Goal: Task Accomplishment & Management: Complete application form

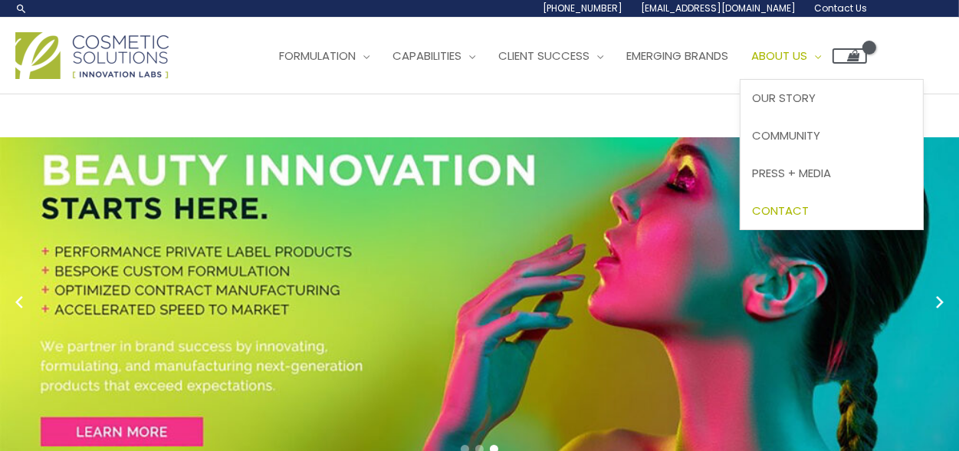
click at [808, 202] on span "Contact" at bounding box center [780, 210] width 57 height 16
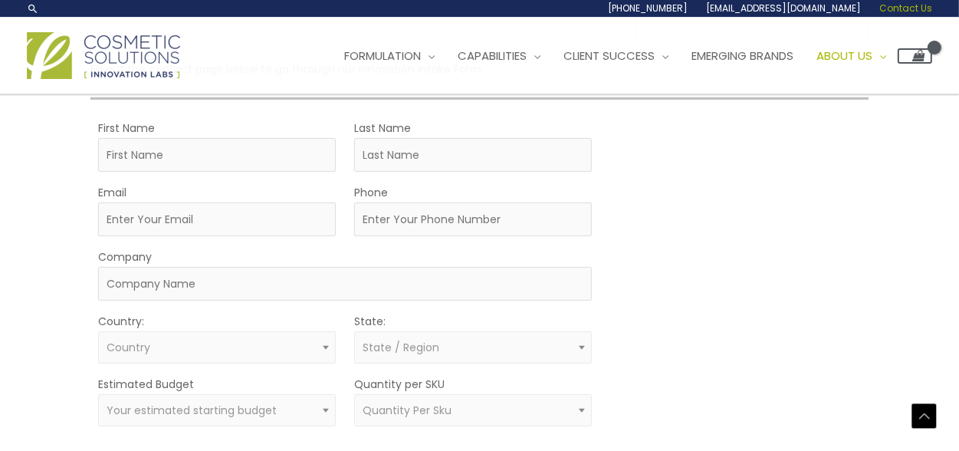
scroll to position [291, 0]
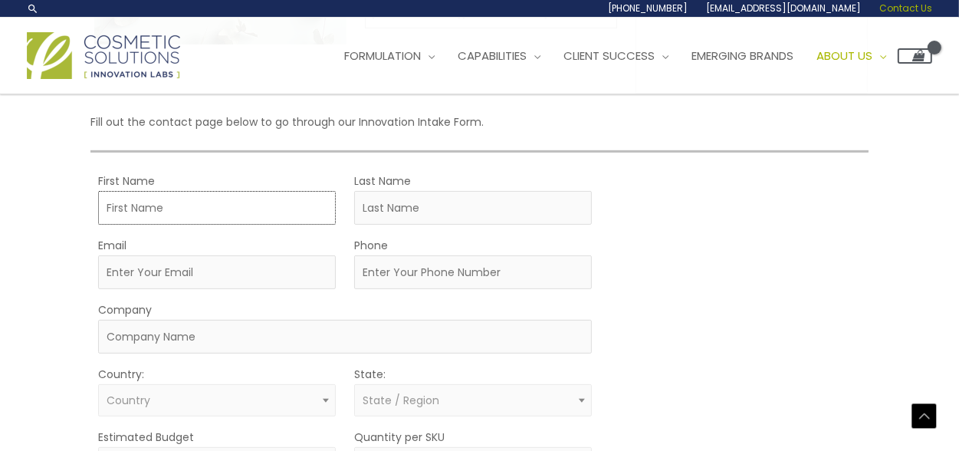
click at [105, 209] on input "First Name" at bounding box center [217, 208] width 238 height 34
type input "[PERSON_NAME]"
type input "[EMAIL_ADDRESS][DOMAIN_NAME]"
type input "4012415648"
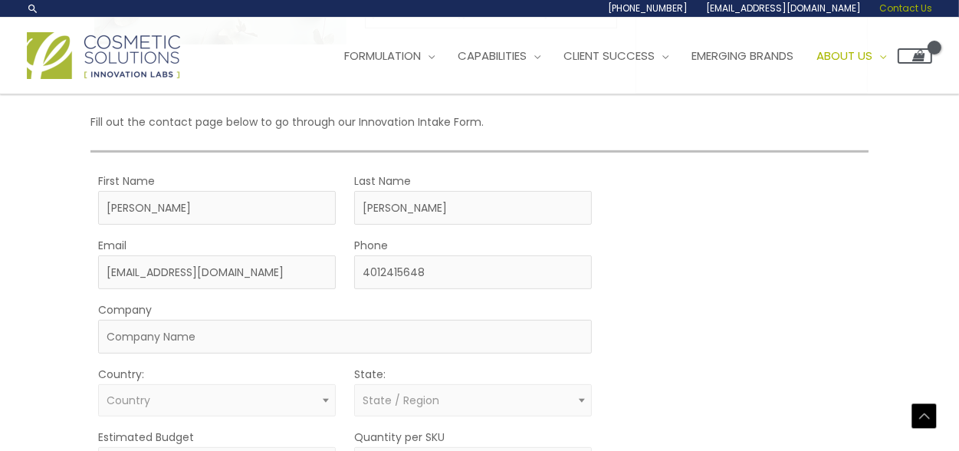
type input "081-38-2539"
select select "[GEOGRAPHIC_DATA]"
select select "[US_STATE]"
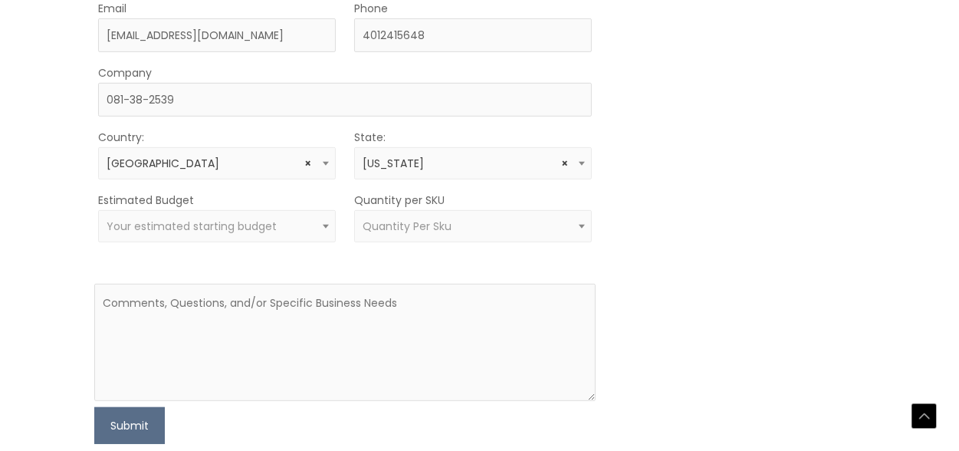
scroll to position [566, 0]
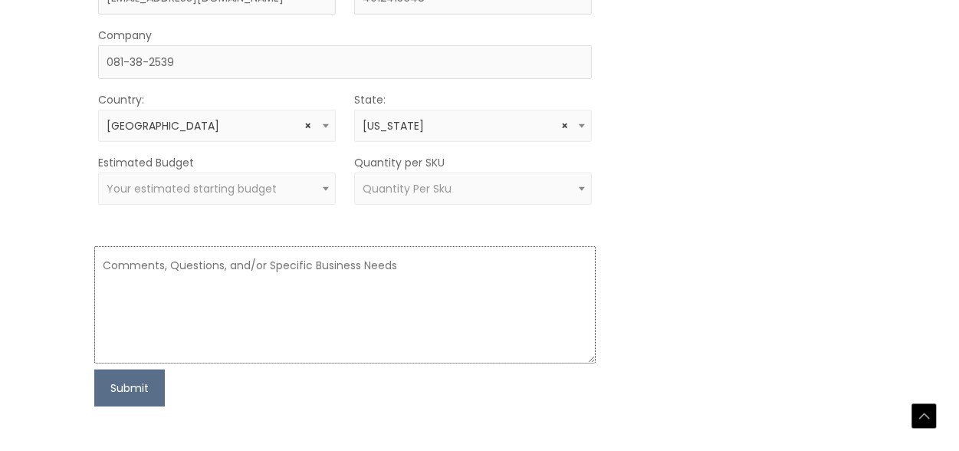
click at [148, 287] on textarea at bounding box center [345, 304] width 502 height 117
type textarea "t"
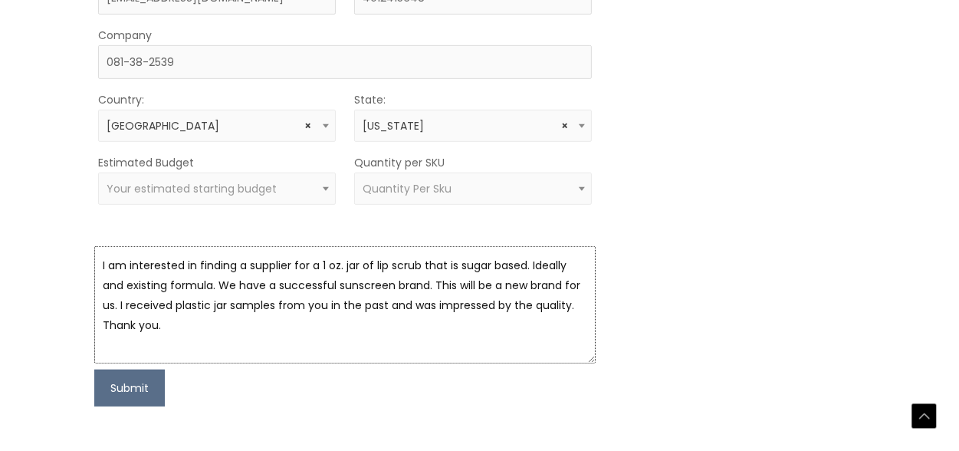
click at [583, 260] on textarea "I am interested in finding a supplier for a 1 oz. jar of lip scrub that is suga…" at bounding box center [345, 304] width 502 height 117
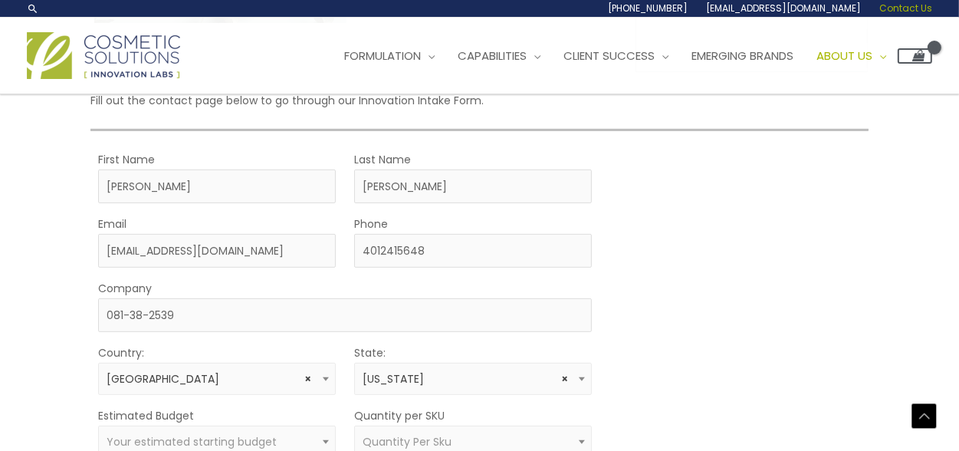
scroll to position [310, 0]
type textarea "I am interested in finding a supplier for a 1 oz. jar of lip scrub that is suga…"
drag, startPoint x: 166, startPoint y: 308, endPoint x: 192, endPoint y: 315, distance: 27.0
click at [192, 315] on input "081-38-2539" at bounding box center [345, 317] width 494 height 34
drag, startPoint x: 151, startPoint y: 327, endPoint x: 159, endPoint y: 330, distance: 8.3
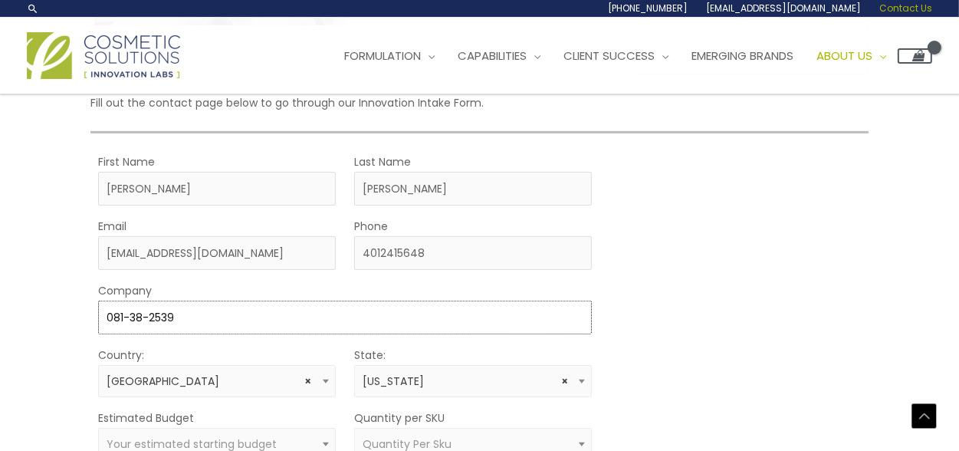
click at [159, 330] on input "081-38-2539" at bounding box center [345, 317] width 494 height 34
click at [184, 323] on input "081-38-2539" at bounding box center [345, 317] width 494 height 34
type input "0"
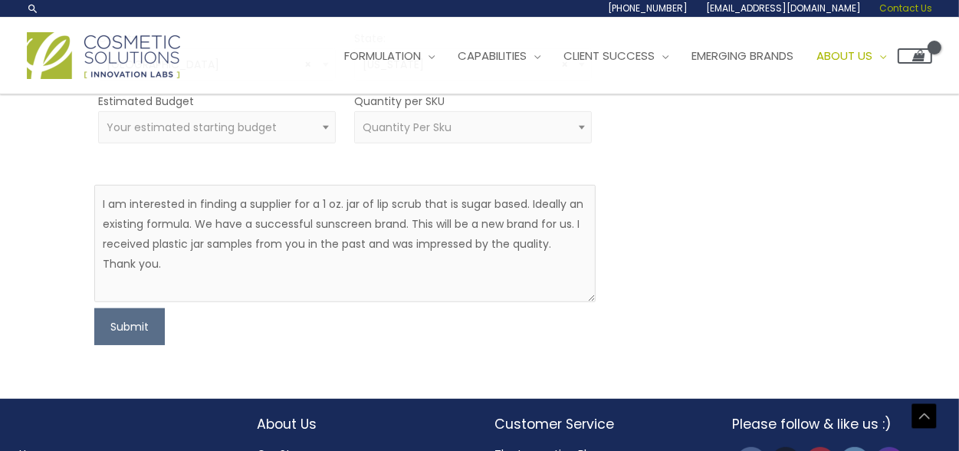
scroll to position [619, 0]
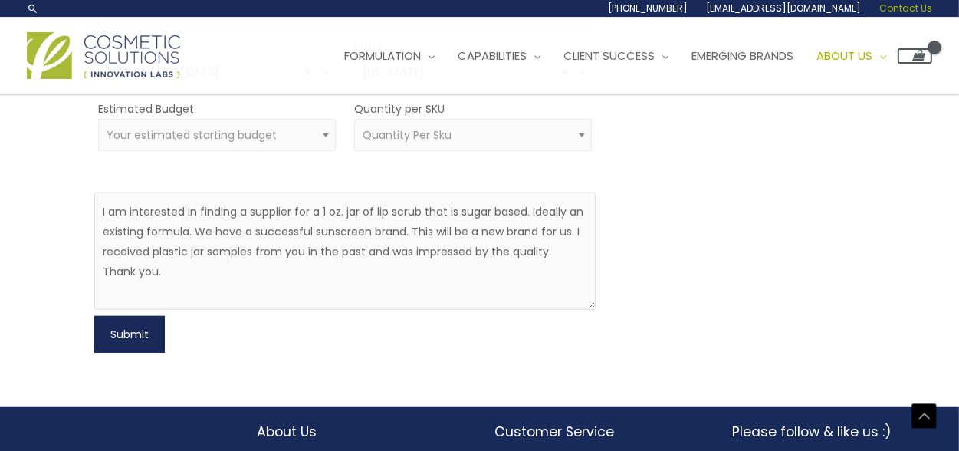
type input "Z Blok LLC"
click at [132, 343] on button "Submit" at bounding box center [129, 334] width 71 height 37
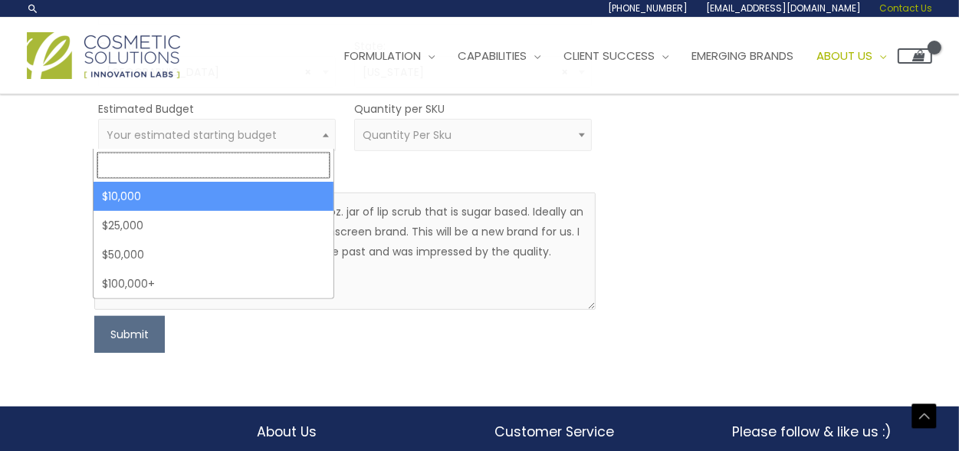
click at [218, 132] on span "Your estimated starting budget" at bounding box center [192, 134] width 170 height 15
select select "10000"
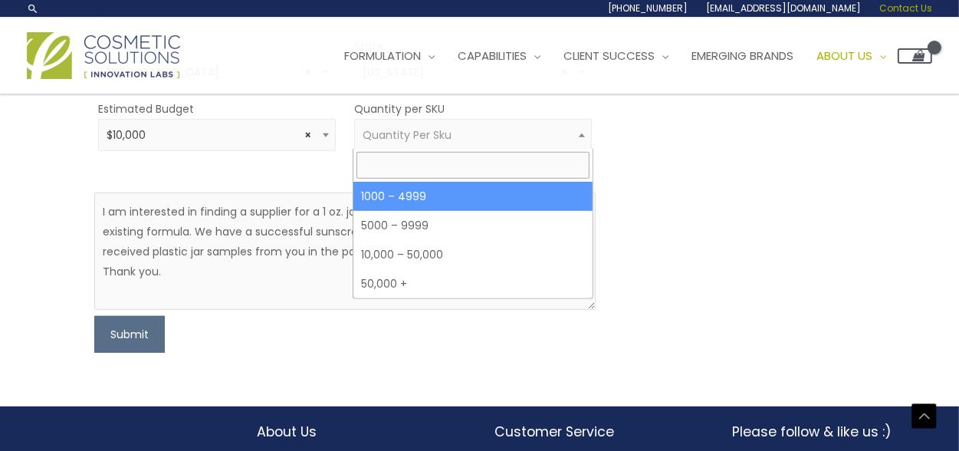
click at [423, 136] on span "Quantity Per Sku" at bounding box center [406, 134] width 89 height 15
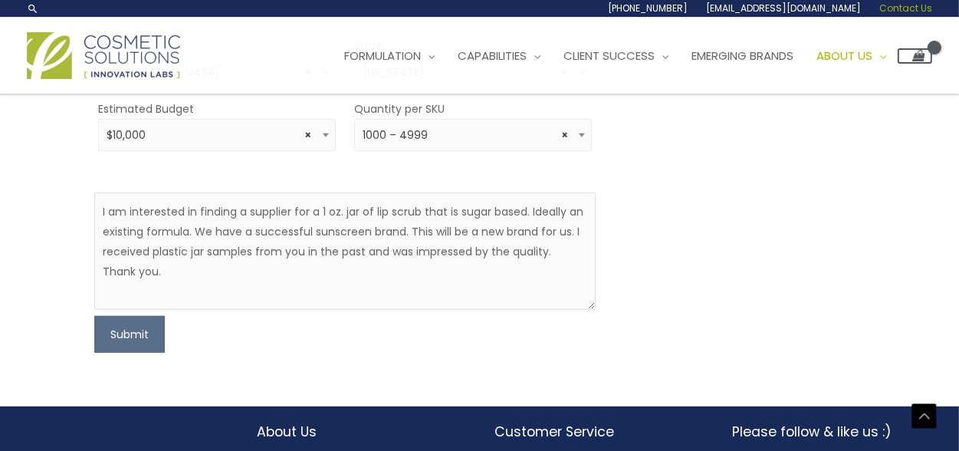
select select "10"
click at [141, 331] on button "Submit" at bounding box center [129, 334] width 71 height 37
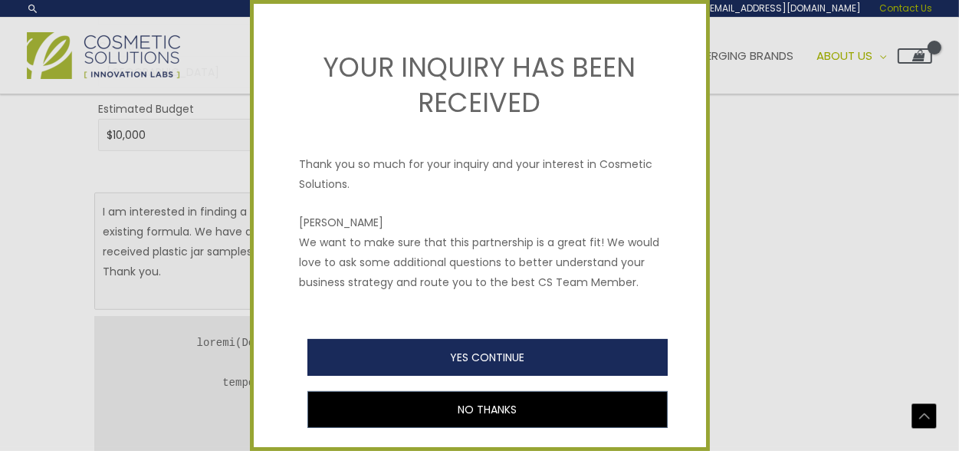
click at [481, 376] on button "YES CONTINUE" at bounding box center [487, 357] width 360 height 37
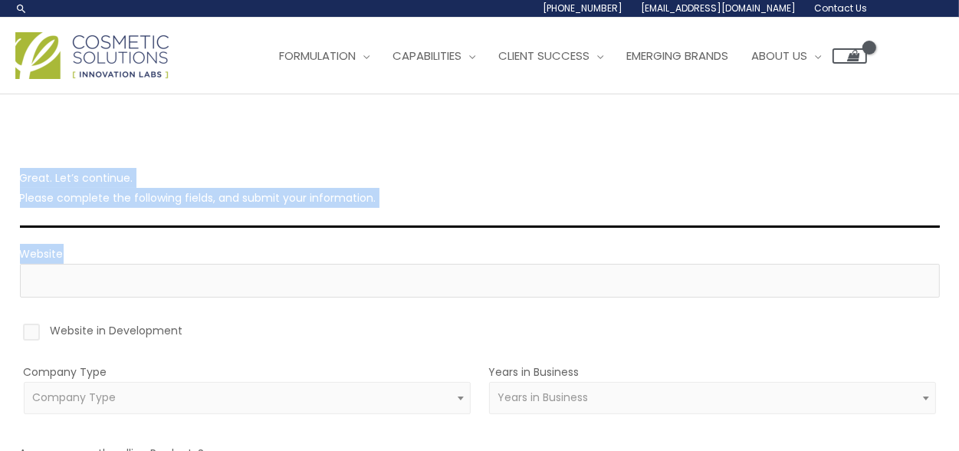
drag, startPoint x: 958, startPoint y: 143, endPoint x: 1005, endPoint y: 241, distance: 108.3
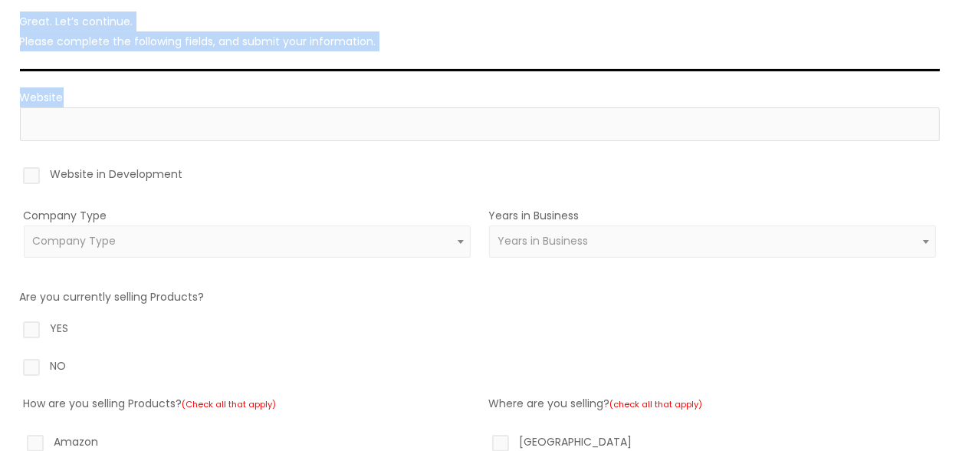
scroll to position [149, 0]
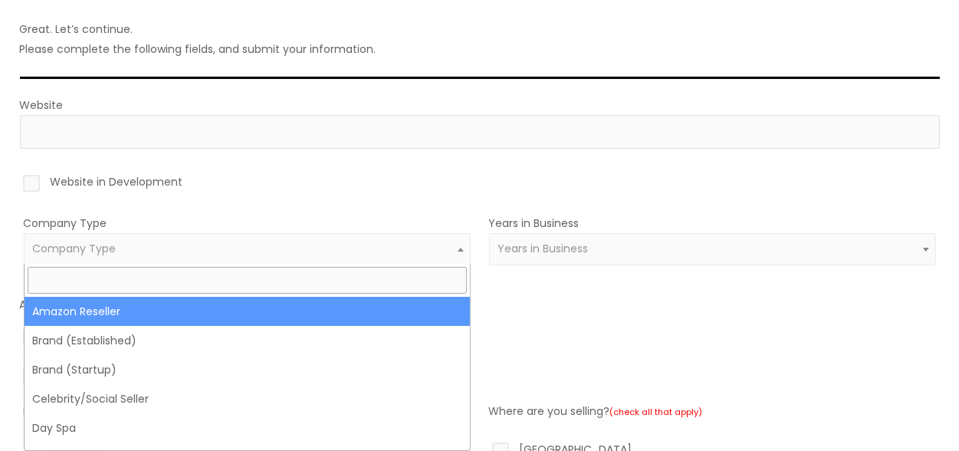
click at [447, 245] on span "Company Type" at bounding box center [246, 248] width 429 height 15
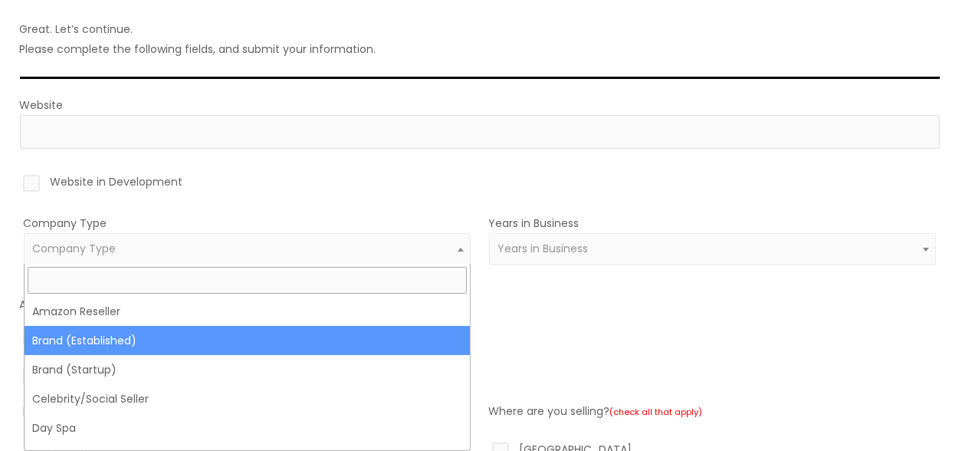
select select "38"
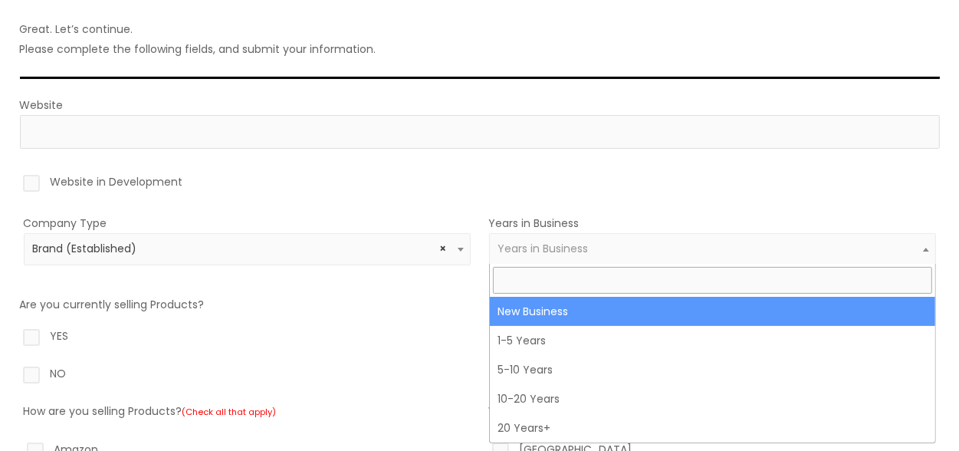
click at [624, 251] on span "Years in Business" at bounding box center [711, 248] width 429 height 15
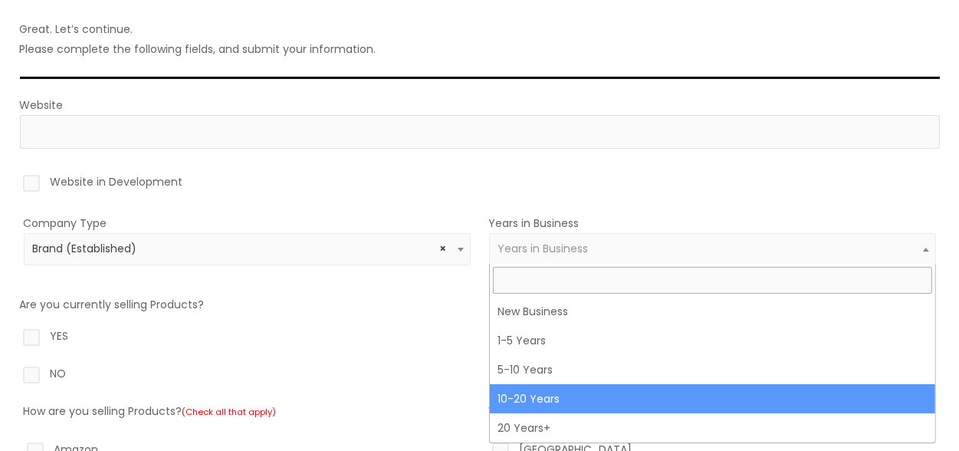
select select "4"
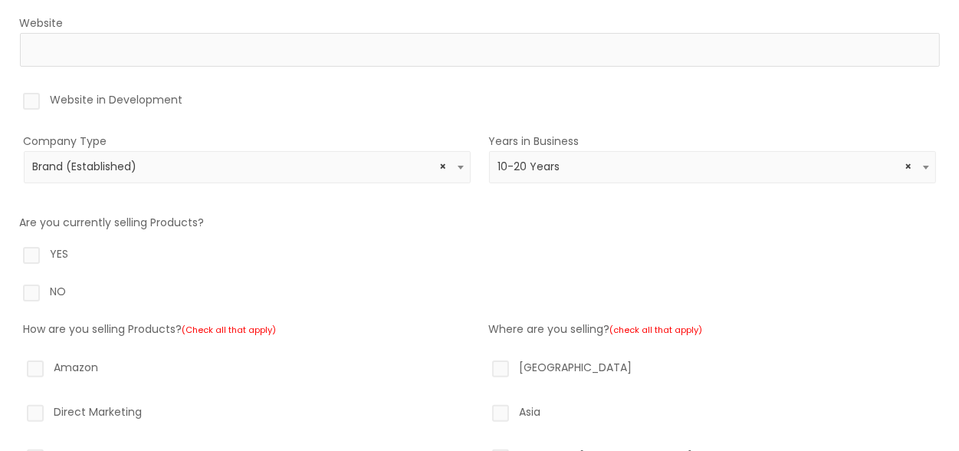
scroll to position [286, 0]
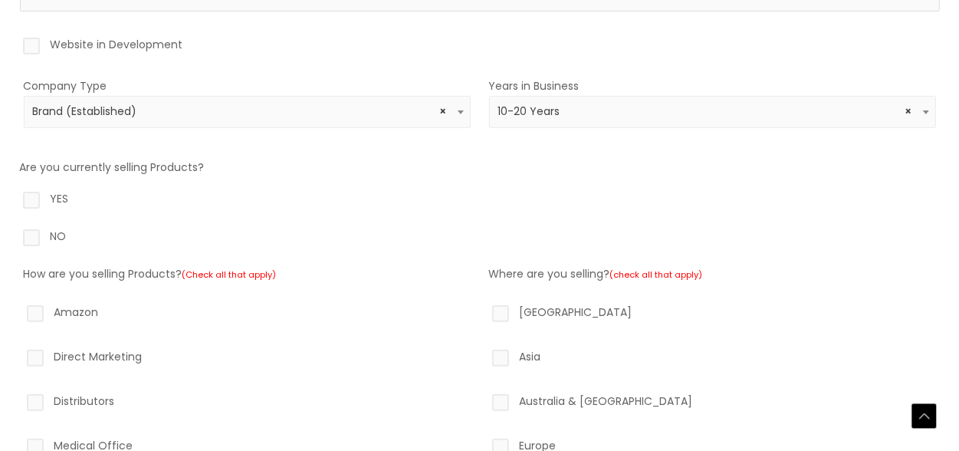
click at [25, 201] on label "YES" at bounding box center [480, 202] width 920 height 26
click at [15, 198] on input "YES" at bounding box center [10, 194] width 10 height 10
radio input "true"
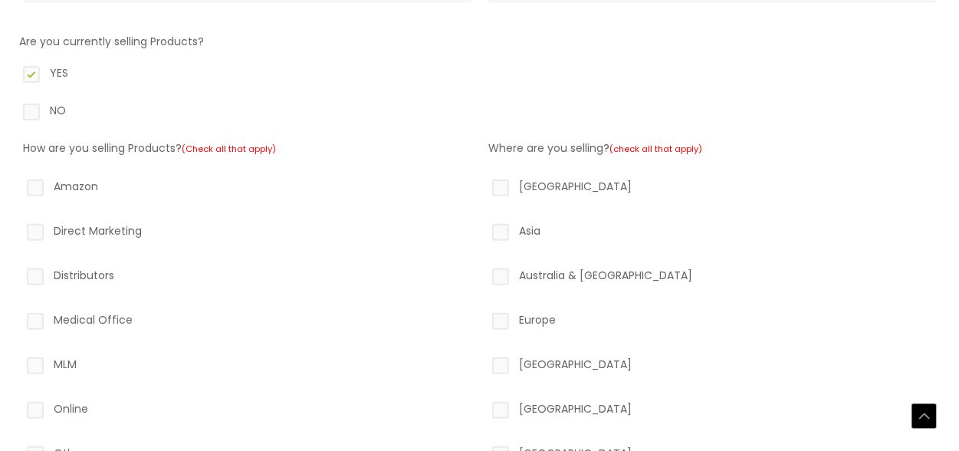
scroll to position [414, 0]
click at [31, 183] on label "Amazon" at bounding box center [247, 187] width 447 height 26
click at [18, 183] on input "Amazon" at bounding box center [13, 179] width 10 height 10
checkbox input "true"
click at [34, 402] on label "Online" at bounding box center [247, 409] width 447 height 26
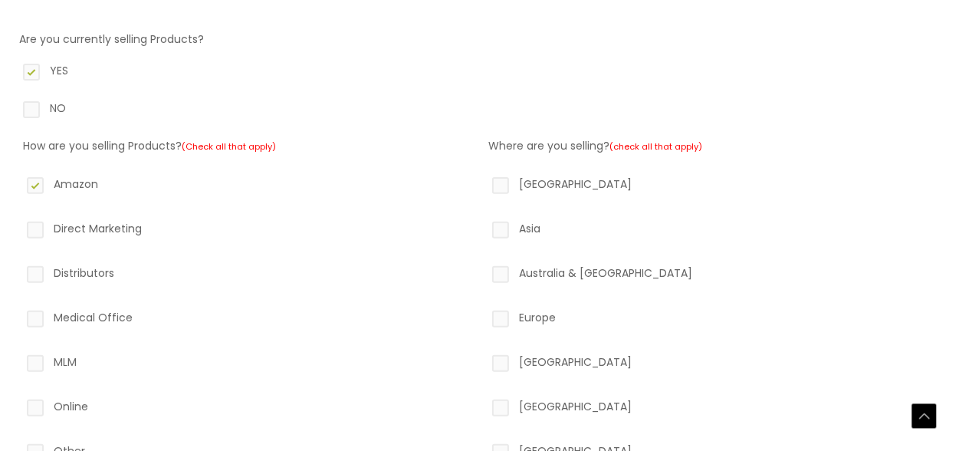
click at [18, 402] on input "Online" at bounding box center [13, 401] width 10 height 10
checkbox input "true"
click at [31, 274] on label "Distributors" at bounding box center [247, 276] width 447 height 26
click at [18, 273] on input "Distributors" at bounding box center [13, 268] width 10 height 10
checkbox input "true"
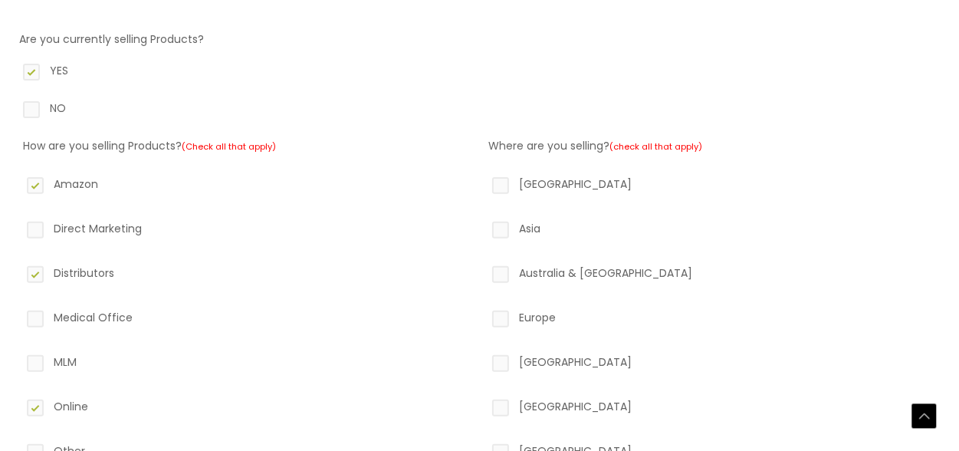
click at [499, 186] on label "North America" at bounding box center [712, 187] width 447 height 26
click at [484, 184] on input "North America" at bounding box center [479, 179] width 10 height 10
checkbox input "true"
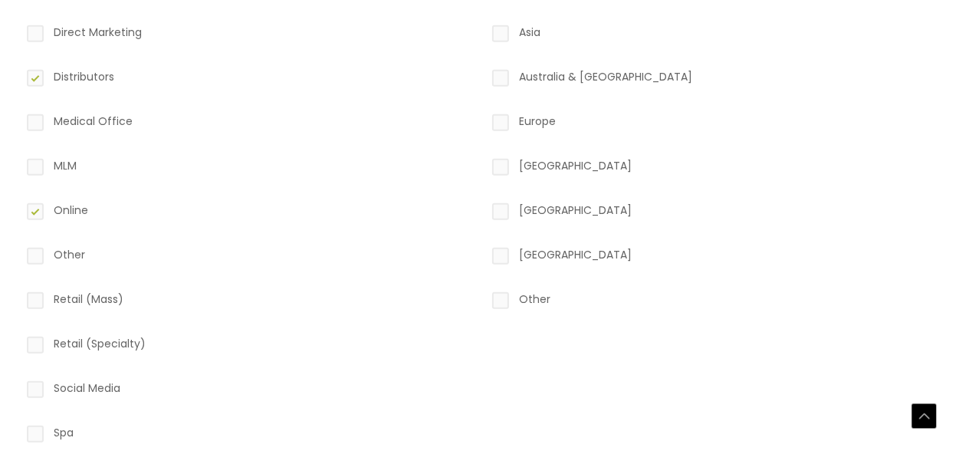
scroll to position [619, 0]
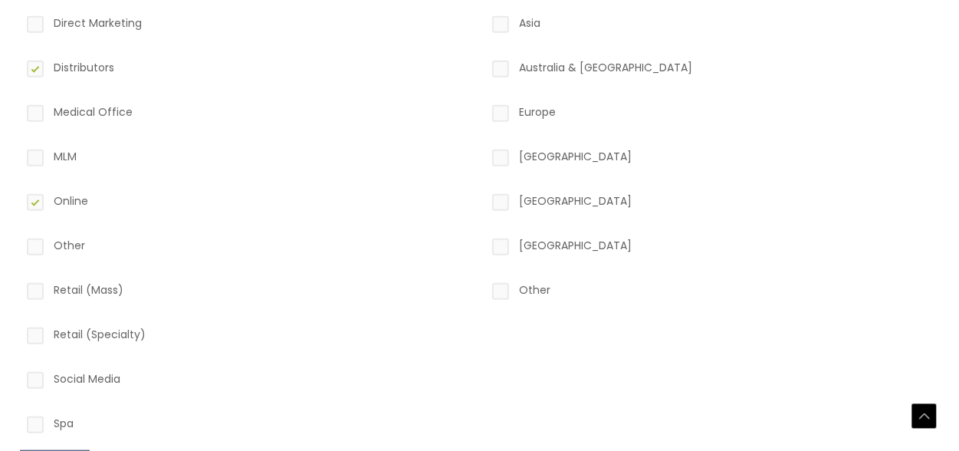
click at [35, 337] on label "Retail (Specialty)" at bounding box center [247, 337] width 447 height 26
click at [18, 334] on input "Retail (Specialty)" at bounding box center [13, 329] width 10 height 10
checkbox input "true"
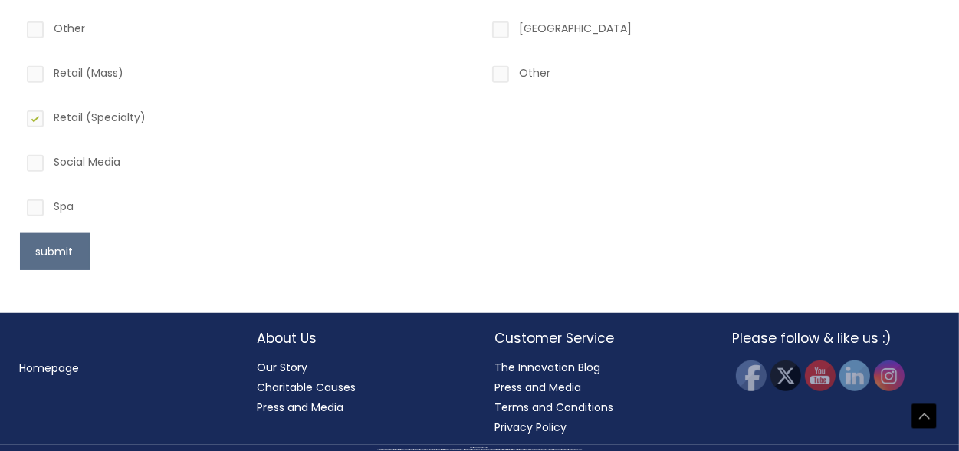
scroll to position [835, 0]
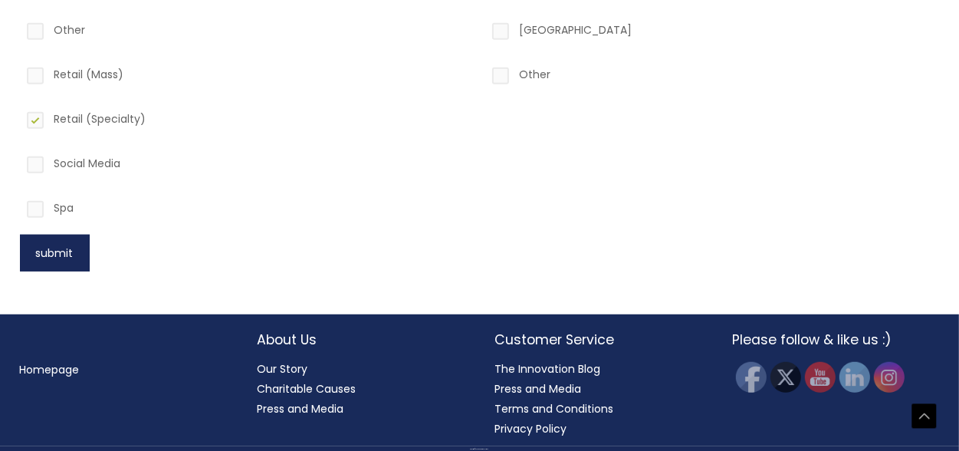
click at [44, 250] on button "submit" at bounding box center [55, 253] width 70 height 37
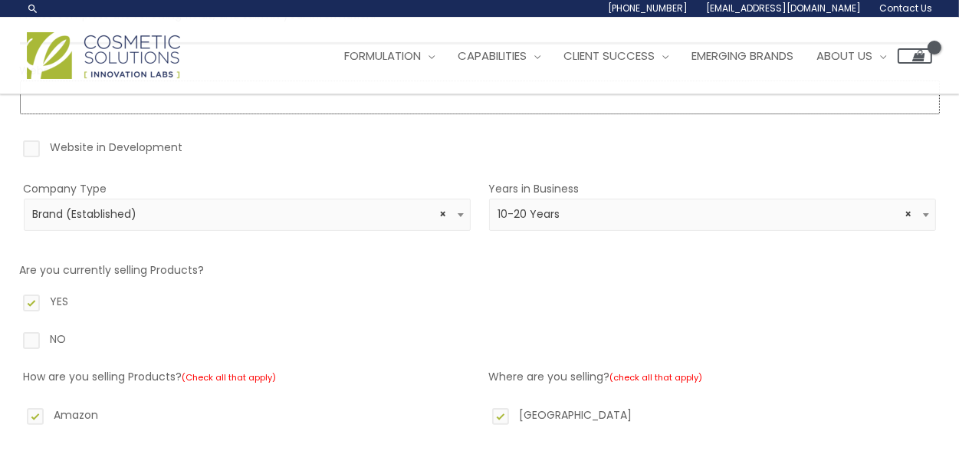
scroll to position [0, 0]
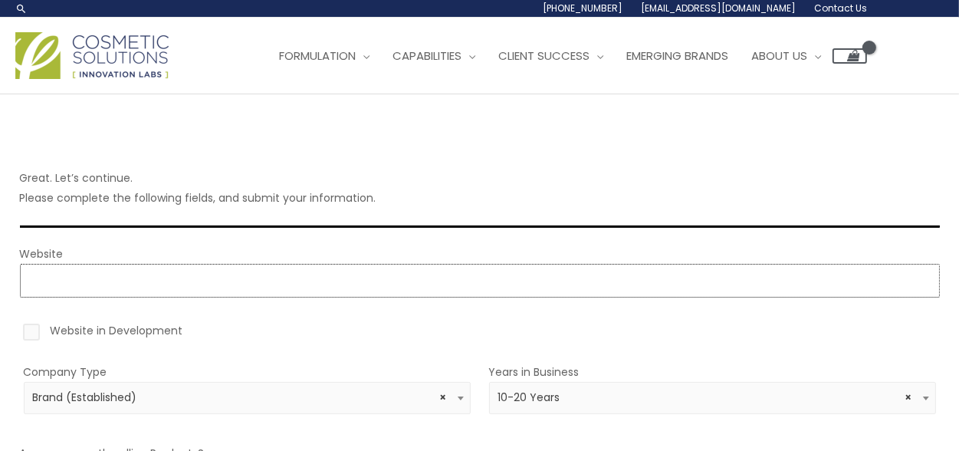
click at [42, 287] on input "Website" at bounding box center [480, 281] width 920 height 34
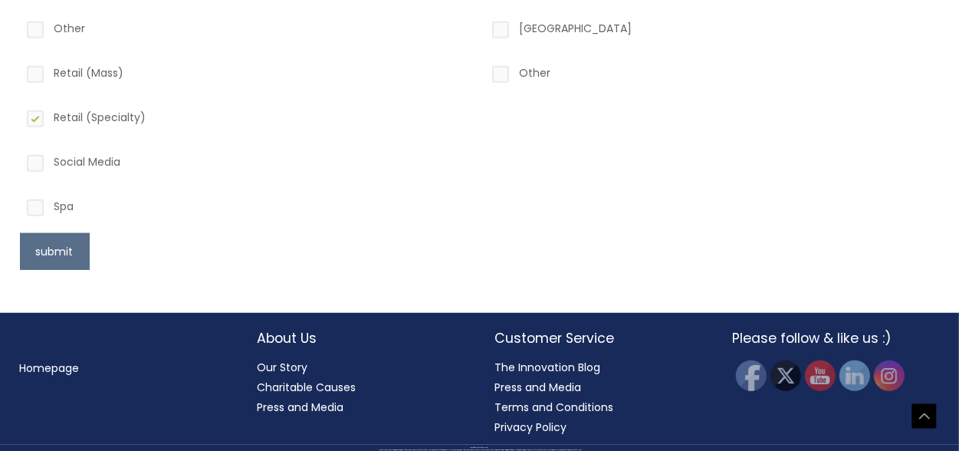
scroll to position [827, 0]
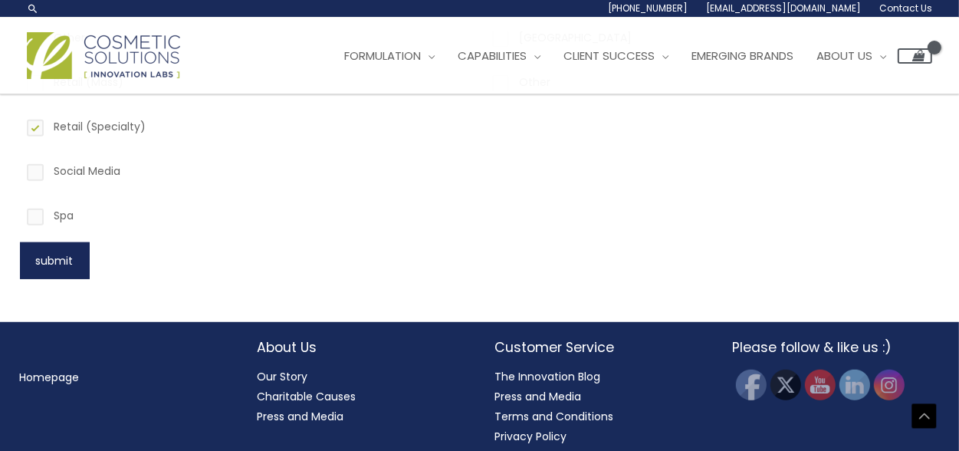
type input "https://www.zbloksun.com"
click at [32, 264] on button "submit" at bounding box center [55, 260] width 70 height 37
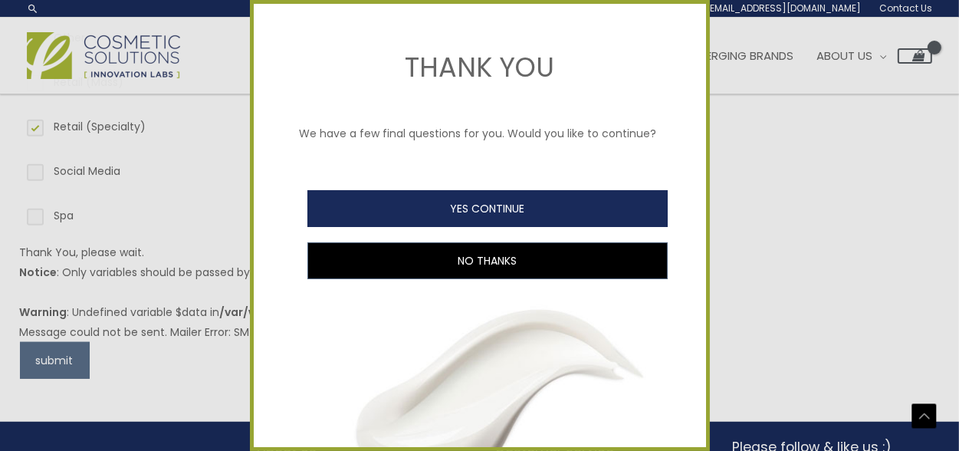
click at [432, 227] on button "YES CONTINUE" at bounding box center [487, 208] width 360 height 37
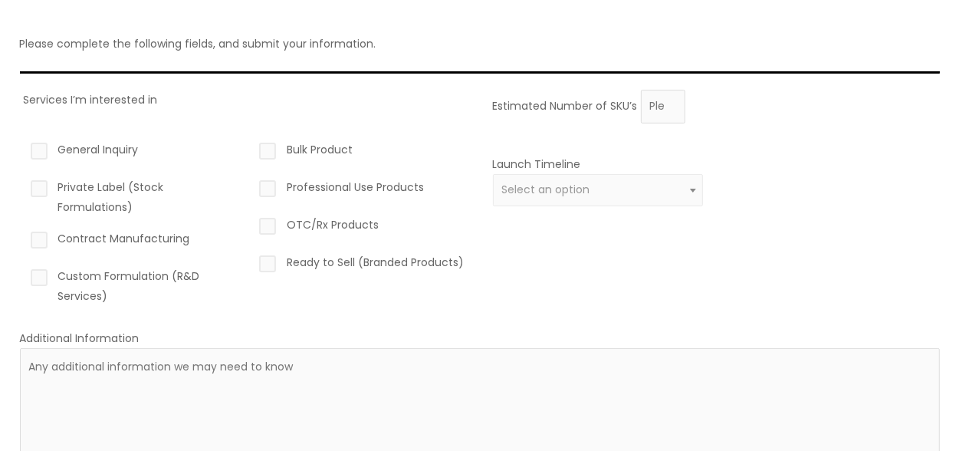
scroll to position [138, 0]
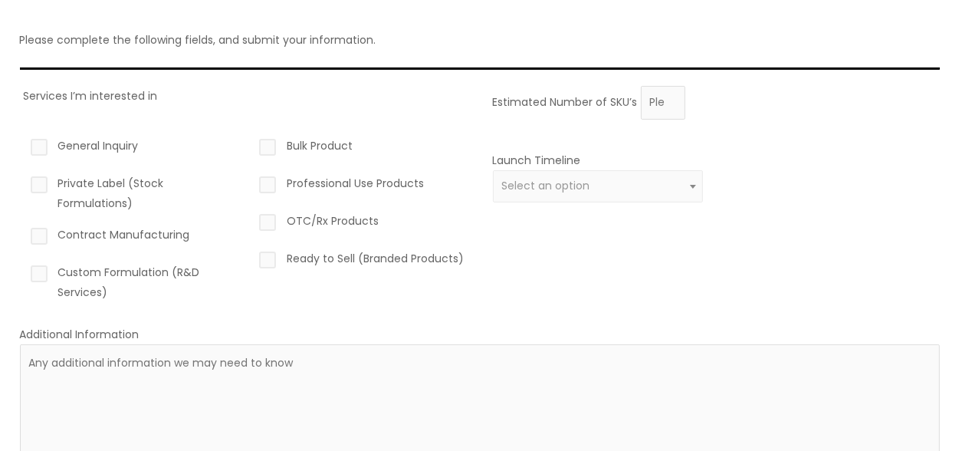
click at [36, 180] on label "Private Label (Stock Formulations)" at bounding box center [133, 193] width 211 height 40
click at [22, 180] on input "Private Label (Stock Formulations)" at bounding box center [17, 178] width 10 height 10
checkbox input "true"
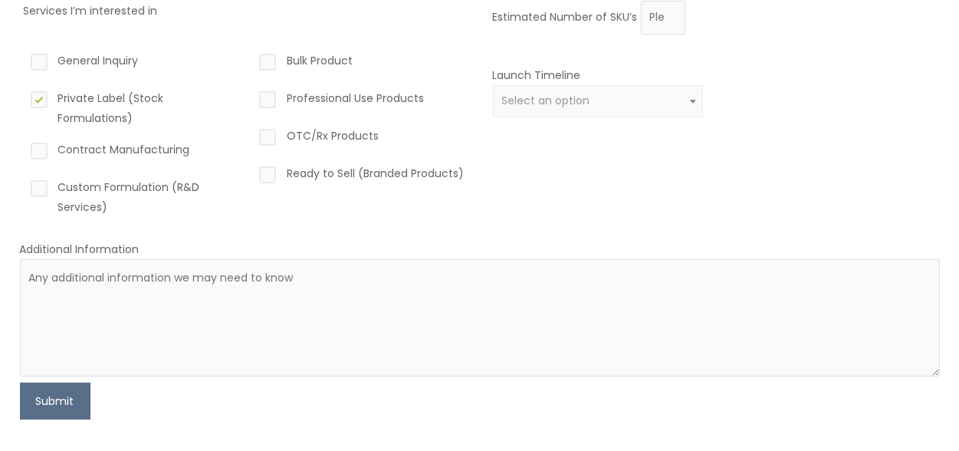
scroll to position [217, 0]
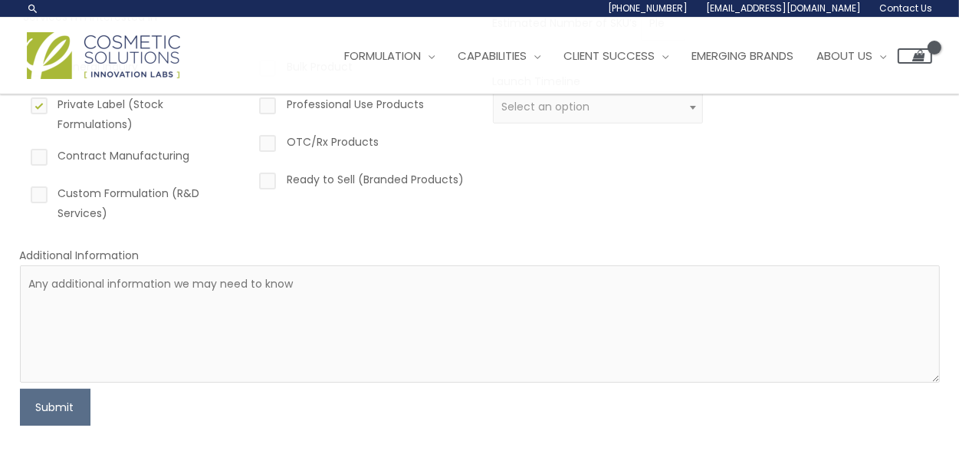
drag, startPoint x: 6, startPoint y: 283, endPoint x: 80, endPoint y: 266, distance: 75.5
click at [35, 278] on div "Please complete the following fields, and submit your information. Services I’m…" at bounding box center [480, 172] width 950 height 590
drag, startPoint x: 31, startPoint y: 270, endPoint x: 39, endPoint y: 276, distance: 10.4
click at [38, 278] on textarea at bounding box center [480, 323] width 920 height 117
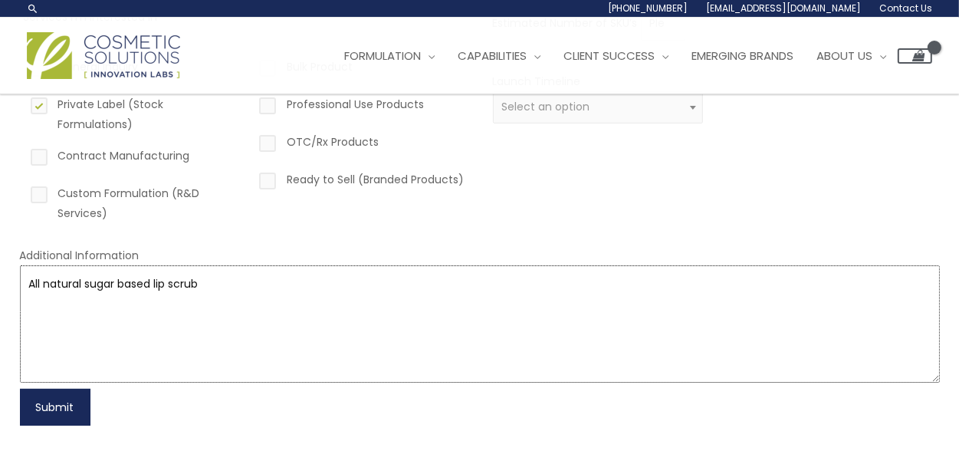
type textarea "All natural sugar based lip scrub"
click at [64, 407] on button "Submit" at bounding box center [55, 407] width 71 height 37
click at [706, 136] on div "Launch Timeline 0 – 3 months 4 – 12 months Greater than 1 year Select an option" at bounding box center [712, 106] width 447 height 71
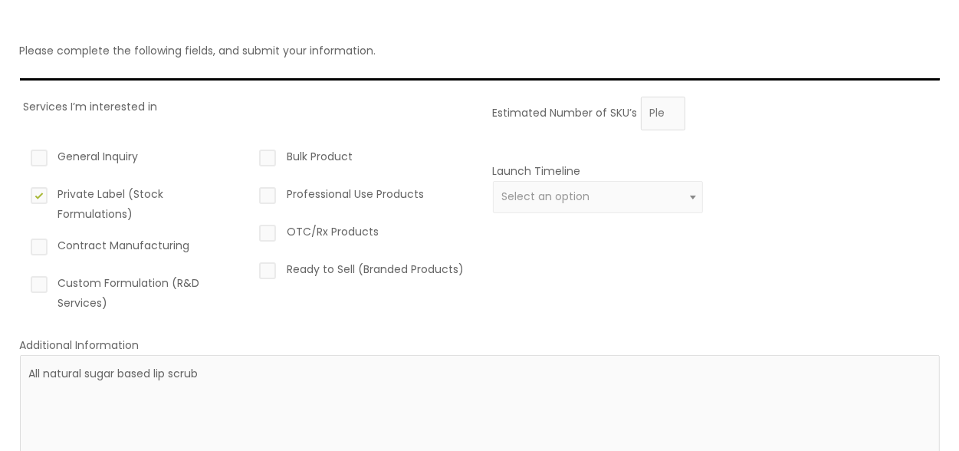
scroll to position [125, 0]
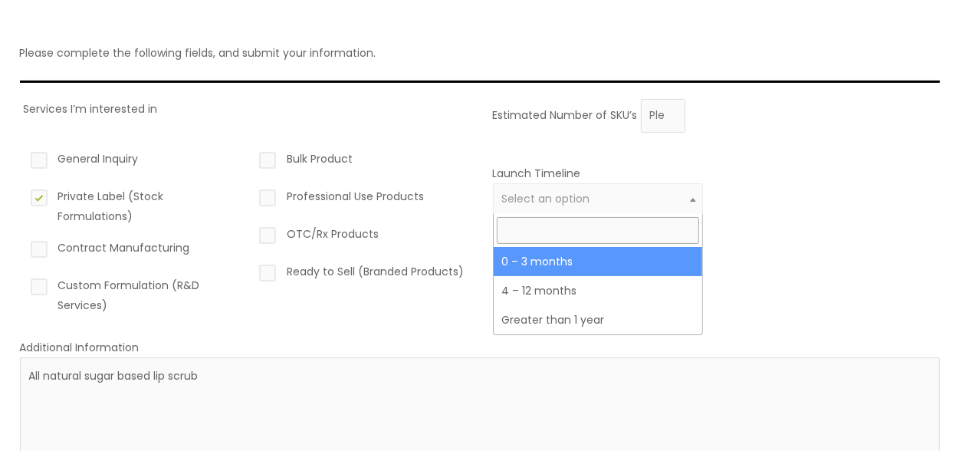
click at [536, 193] on span "Select an option" at bounding box center [545, 198] width 88 height 15
select select "2"
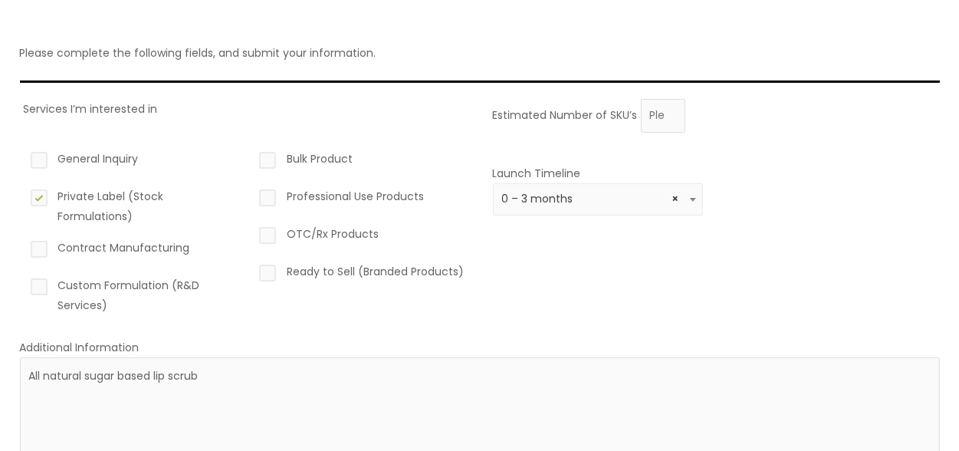
click at [956, 274] on div "Please complete the following fields, and submit your information. Services I’m…" at bounding box center [479, 264] width 959 height 590
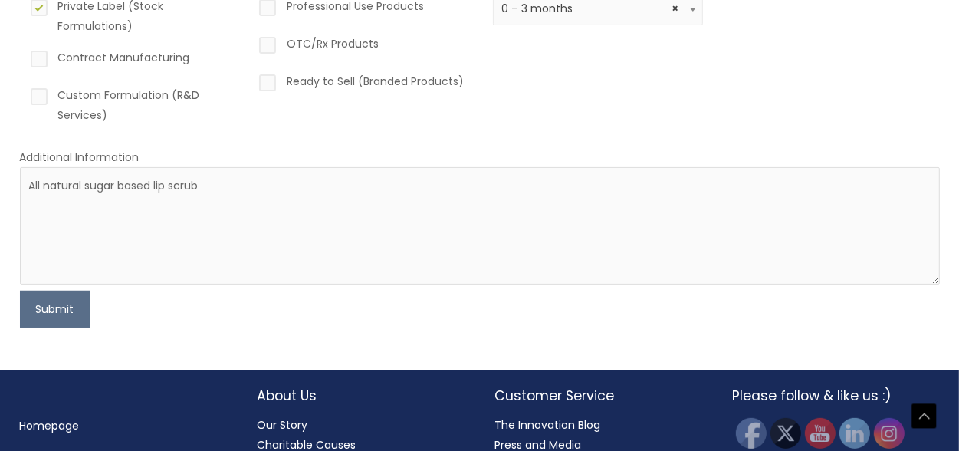
scroll to position [313, 0]
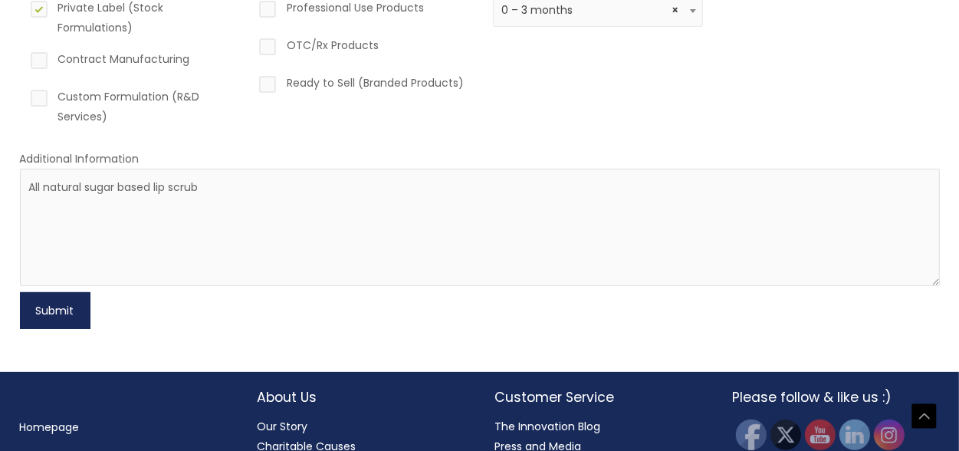
click at [38, 300] on button "Submit" at bounding box center [55, 310] width 71 height 37
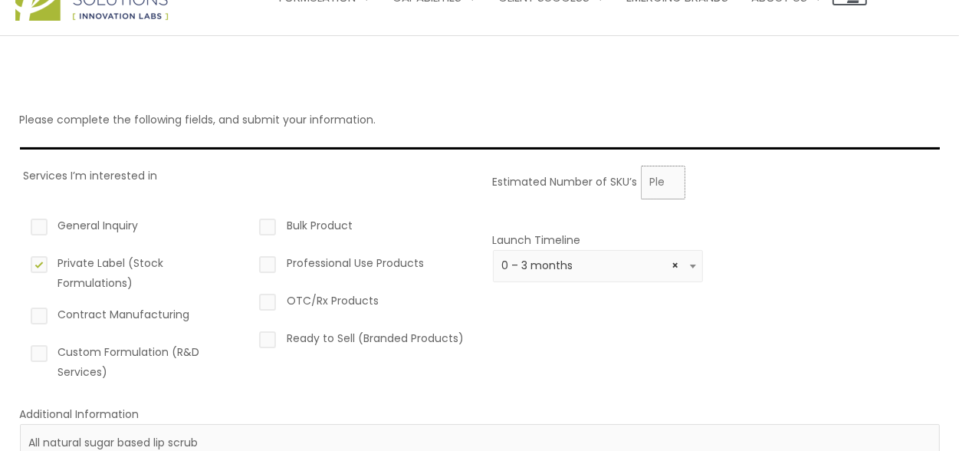
scroll to position [0, 0]
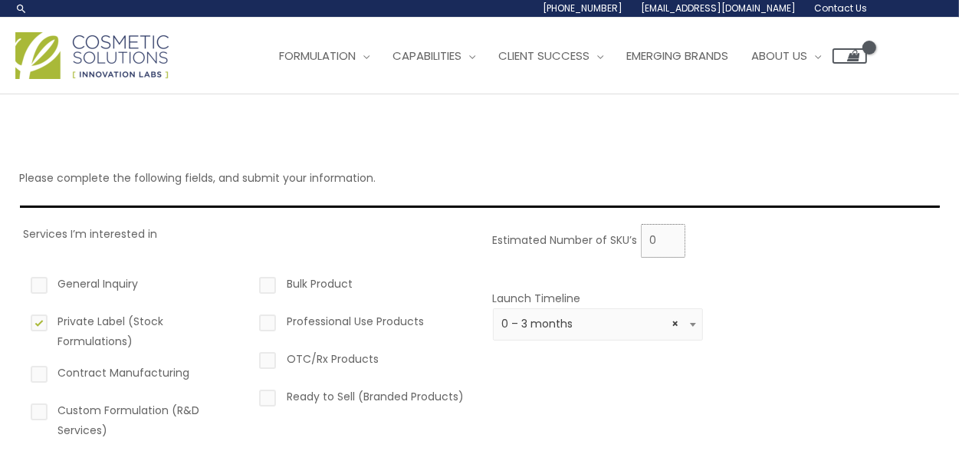
click at [671, 241] on input "0" at bounding box center [663, 241] width 44 height 34
click at [666, 228] on input "0" at bounding box center [663, 241] width 44 height 34
type input "2"
click at [668, 235] on input "2" at bounding box center [663, 241] width 44 height 34
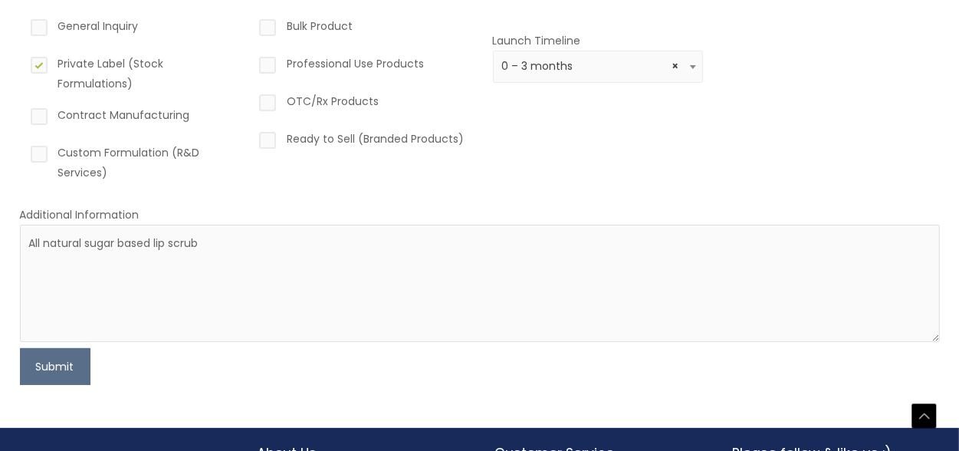
scroll to position [255, 0]
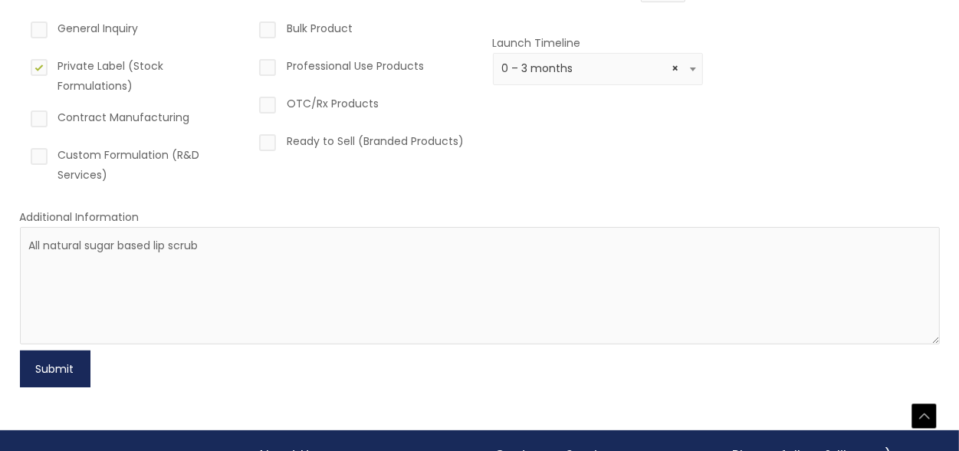
click at [56, 377] on button "Submit" at bounding box center [55, 368] width 71 height 37
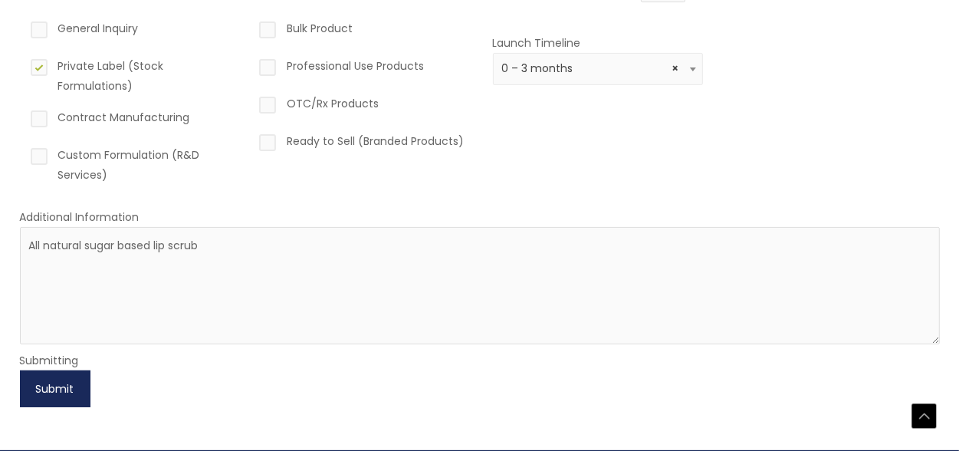
click at [52, 386] on button "Submit" at bounding box center [55, 388] width 71 height 37
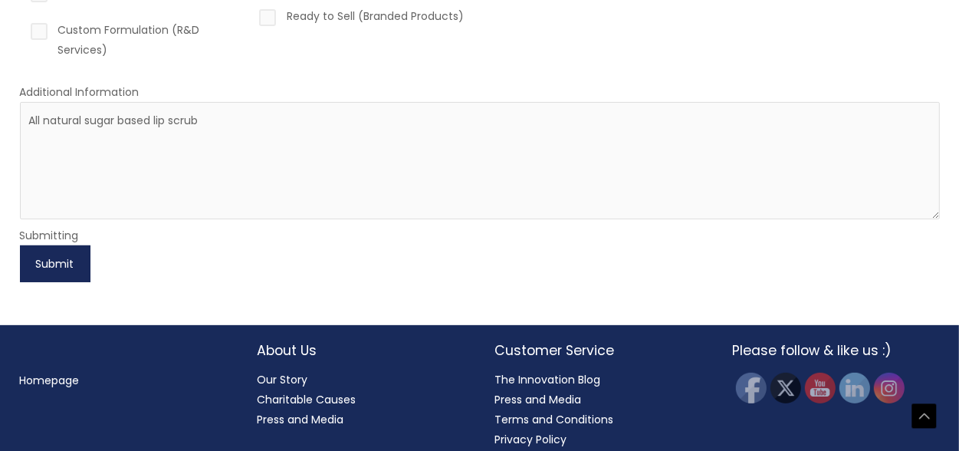
scroll to position [393, 0]
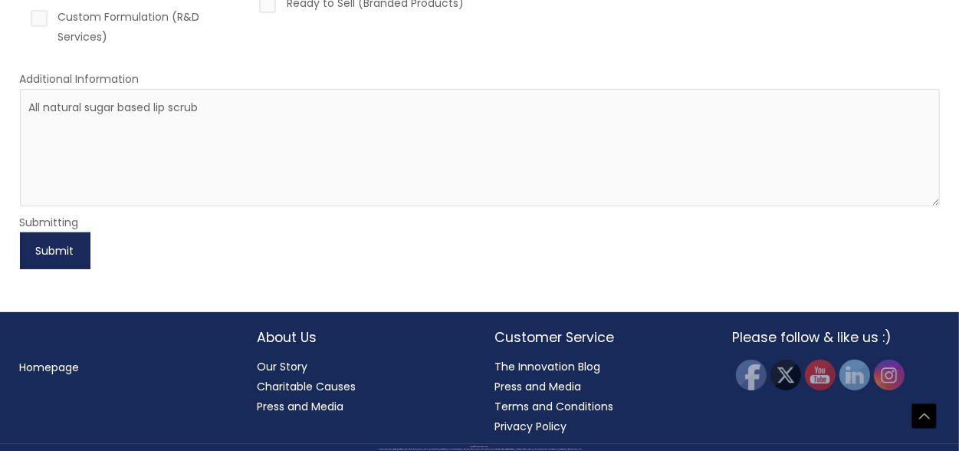
click at [40, 245] on button "Submit" at bounding box center [55, 250] width 71 height 37
click at [54, 248] on button "Submit" at bounding box center [55, 250] width 71 height 37
click at [66, 249] on button "Submit" at bounding box center [55, 250] width 71 height 37
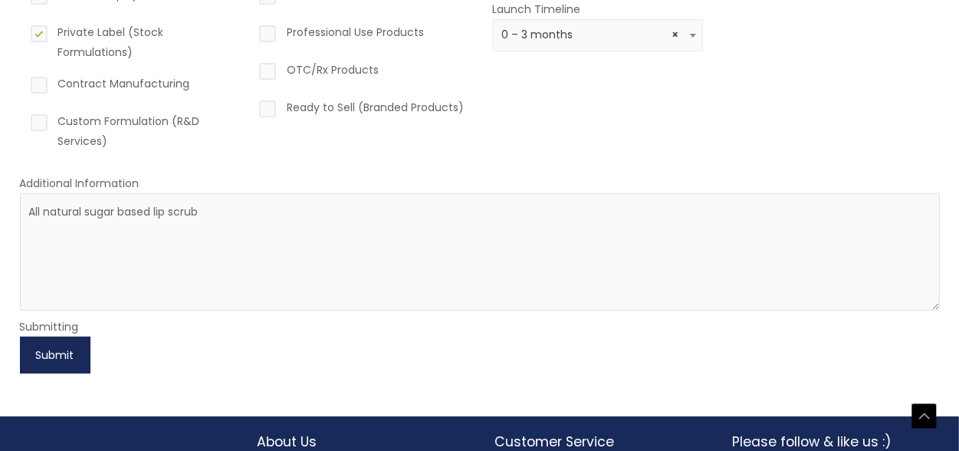
scroll to position [297, 0]
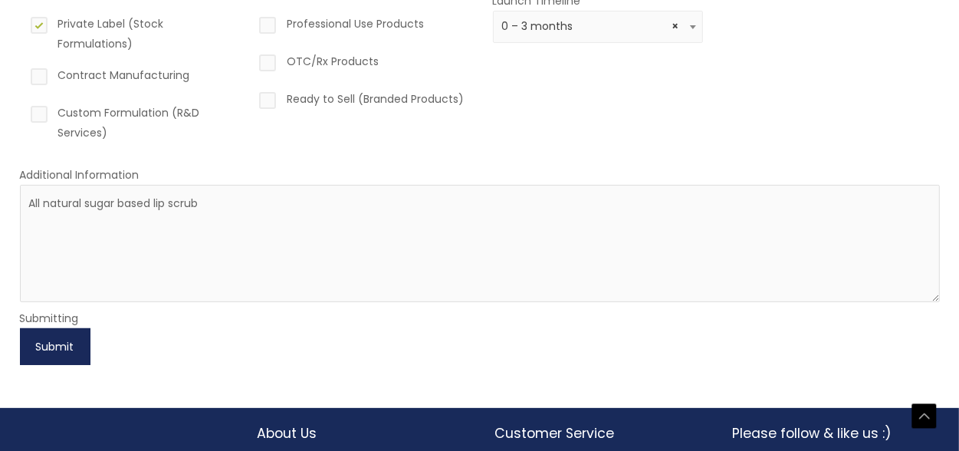
click at [44, 349] on button "Submit" at bounding box center [55, 346] width 71 height 37
click at [49, 343] on button "Submit" at bounding box center [55, 346] width 71 height 37
click at [58, 349] on button "Submit" at bounding box center [55, 346] width 71 height 37
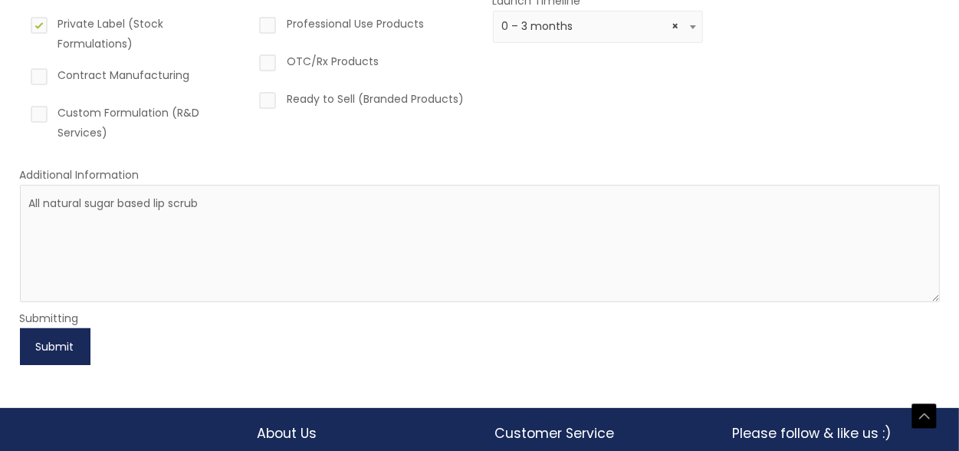
click at [49, 343] on button "Submit" at bounding box center [55, 346] width 71 height 37
drag, startPoint x: 124, startPoint y: 336, endPoint x: 132, endPoint y: 349, distance: 14.5
click at [132, 349] on form "Services I’m interested in General Inquiry Private Label (Stock Formulations) C…" at bounding box center [480, 145] width 920 height 438
click at [42, 351] on button "Submit" at bounding box center [55, 346] width 71 height 37
click at [41, 339] on button "Submit" at bounding box center [55, 346] width 71 height 37
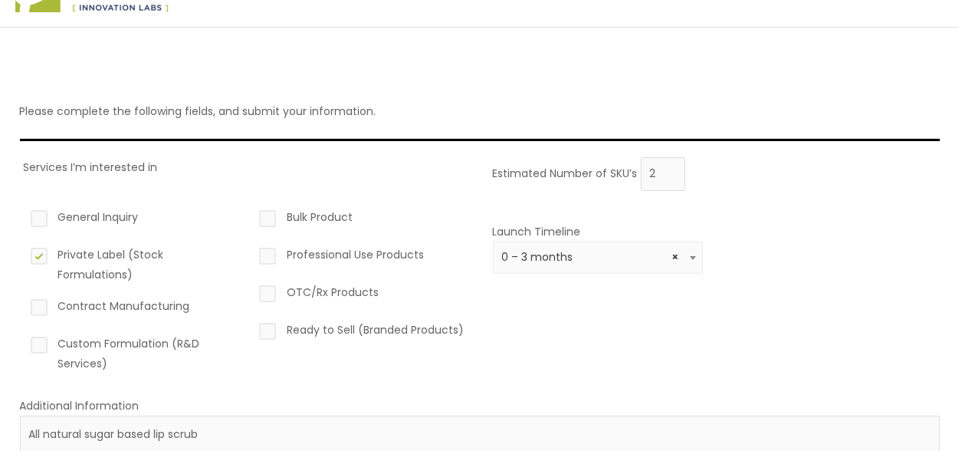
scroll to position [71, 0]
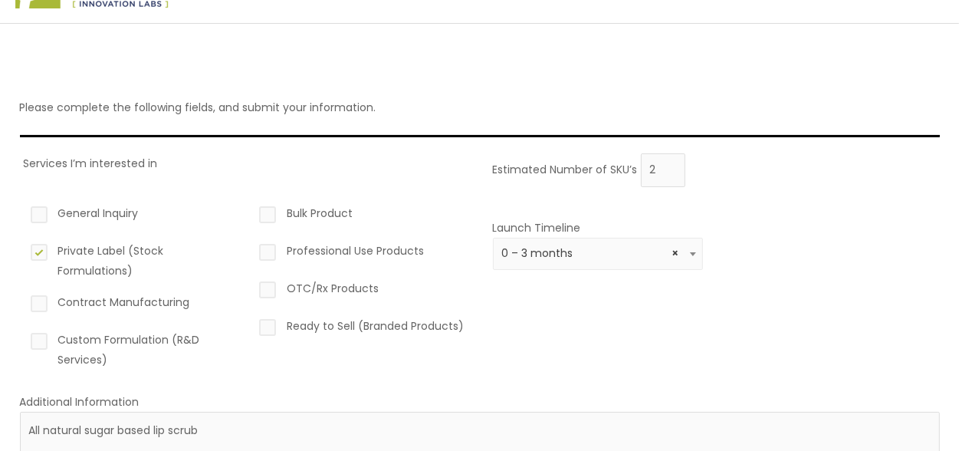
drag, startPoint x: 941, startPoint y: 248, endPoint x: 893, endPoint y: 235, distance: 49.8
click at [958, 339] on html "Skip to content Search... 1.888.883.0540 info@naturalskincare.com Contact Us Ma…" at bounding box center [479, 351] width 959 height 845
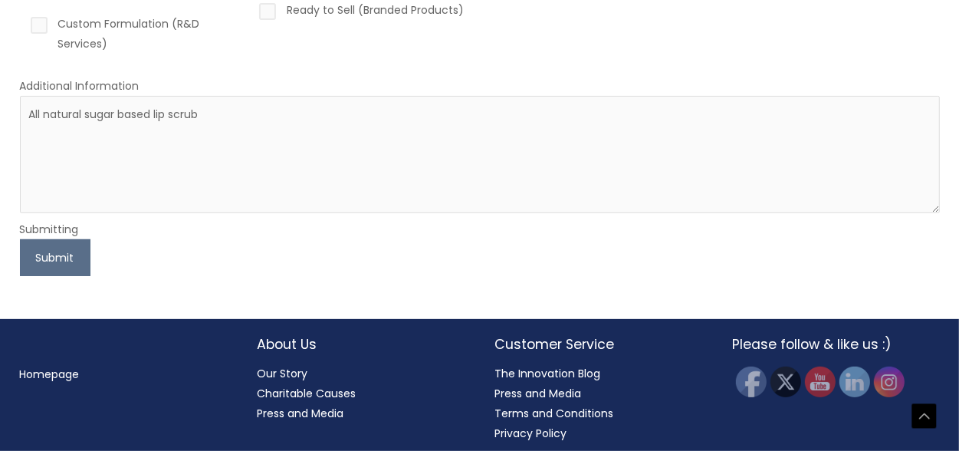
scroll to position [393, 0]
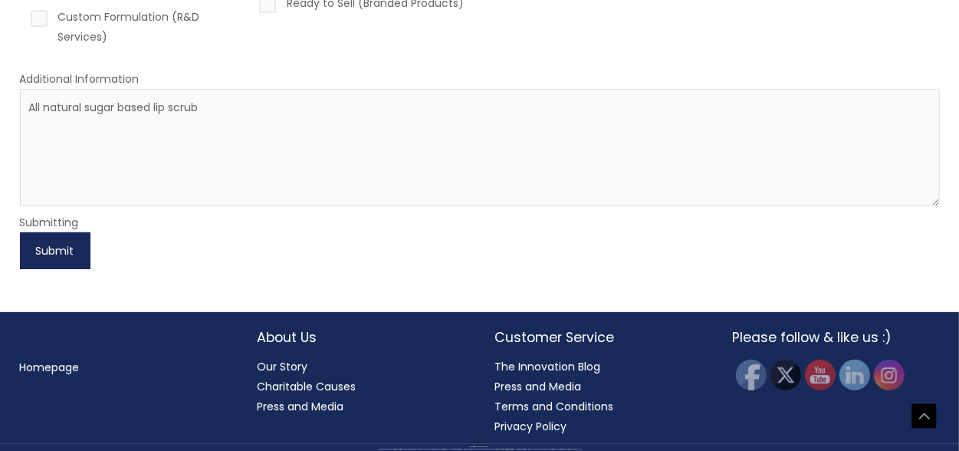
click at [67, 244] on button "Submit" at bounding box center [55, 250] width 71 height 37
click at [53, 249] on button "Submit" at bounding box center [55, 250] width 71 height 37
click at [150, 253] on form "Services I’m interested in General Inquiry Private Label (Stock Formulations) C…" at bounding box center [480, 50] width 920 height 438
drag, startPoint x: 61, startPoint y: 254, endPoint x: 51, endPoint y: 247, distance: 12.1
click at [60, 254] on button "Submit" at bounding box center [55, 250] width 71 height 37
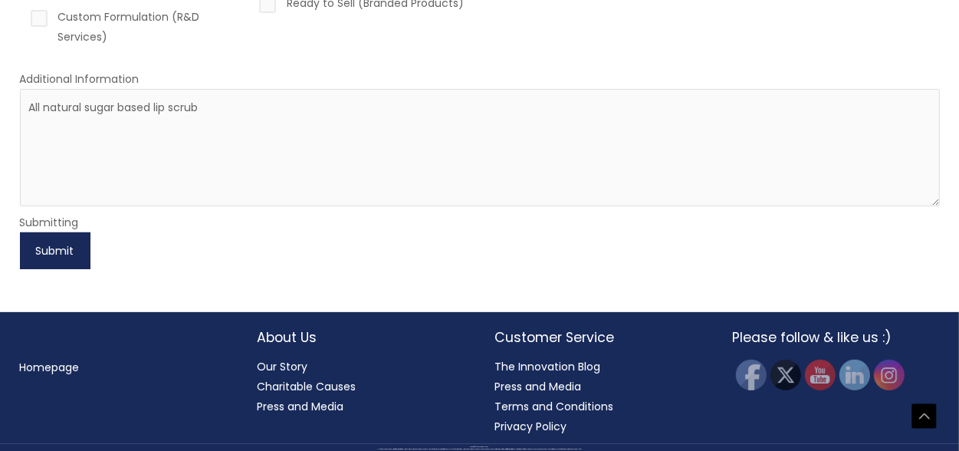
drag, startPoint x: 57, startPoint y: 241, endPoint x: 64, endPoint y: 248, distance: 9.8
click at [64, 248] on button "Submit" at bounding box center [55, 250] width 71 height 37
click at [51, 248] on button "Submit" at bounding box center [55, 250] width 71 height 37
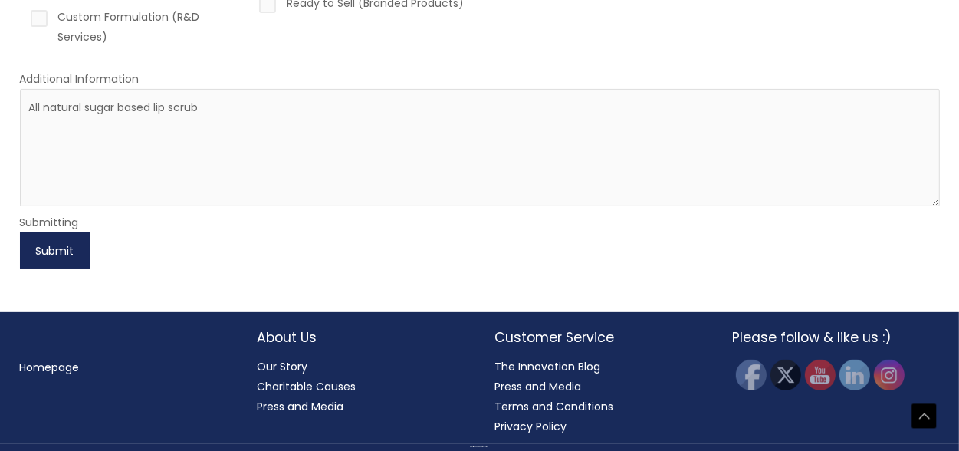
click at [51, 248] on button "Submit" at bounding box center [55, 250] width 71 height 37
click at [45, 249] on button "Submit" at bounding box center [55, 250] width 71 height 37
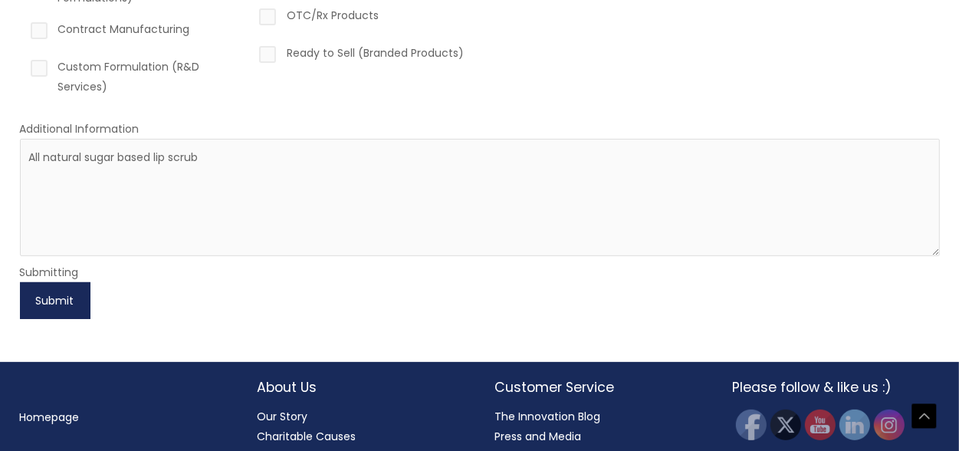
scroll to position [329, 0]
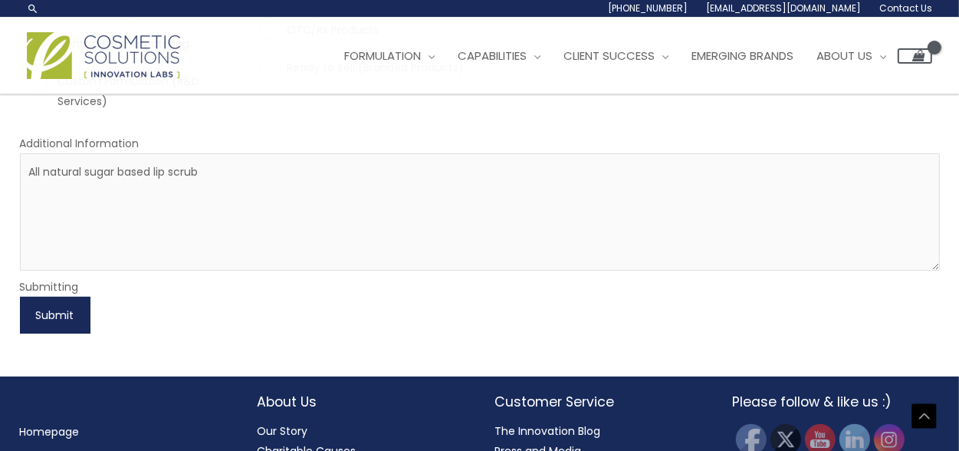
click at [41, 313] on button "Submit" at bounding box center [55, 315] width 71 height 37
click at [52, 314] on button "Submit" at bounding box center [55, 315] width 71 height 37
click at [20, 297] on button "Submit" at bounding box center [55, 315] width 71 height 37
drag, startPoint x: 39, startPoint y: 307, endPoint x: 43, endPoint y: 318, distance: 11.4
click at [46, 318] on button "Submit" at bounding box center [55, 315] width 71 height 37
